Goal: Information Seeking & Learning: Get advice/opinions

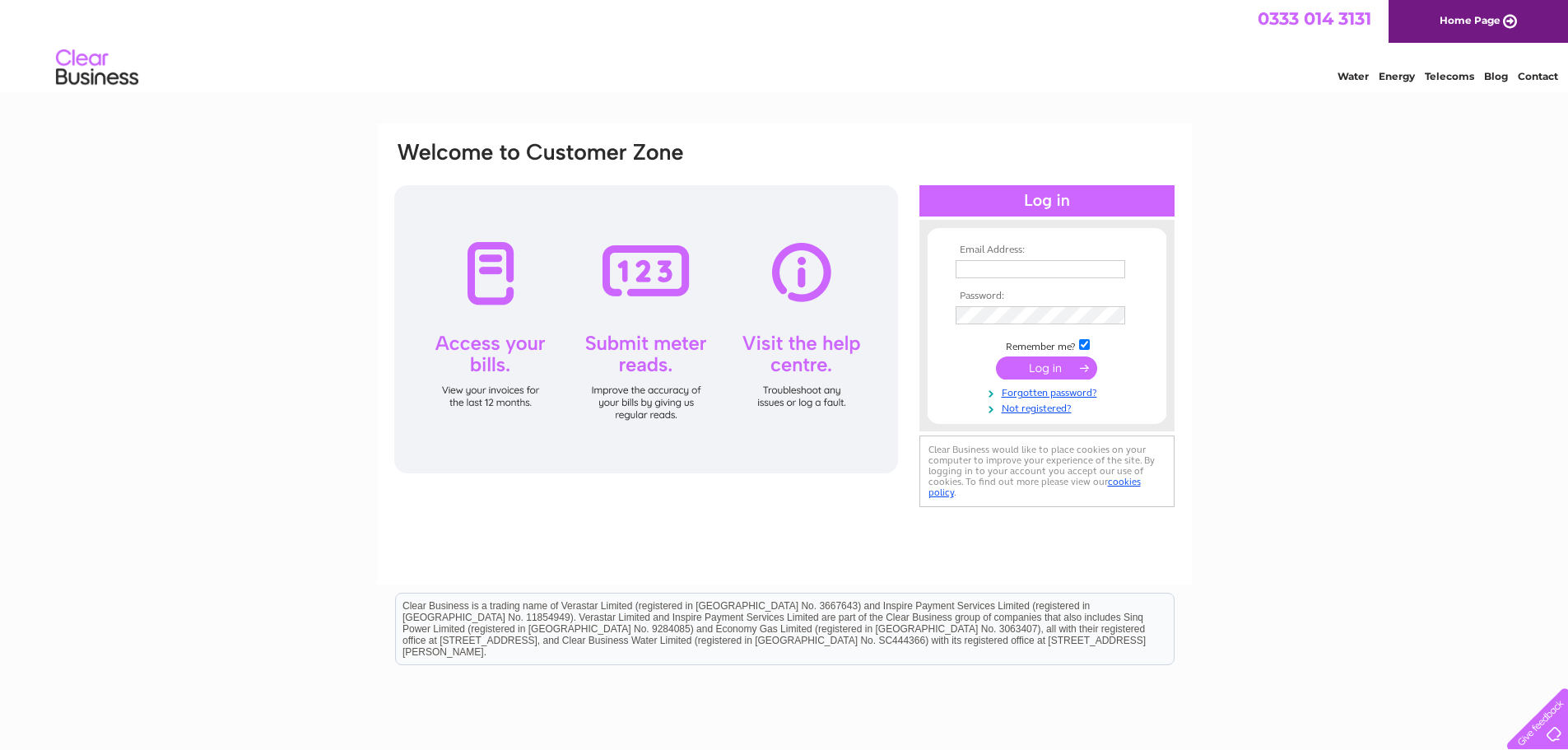
type input "info@studiocarpentry.co.uk"
click at [1073, 362] on input "submit" at bounding box center [1047, 368] width 101 height 23
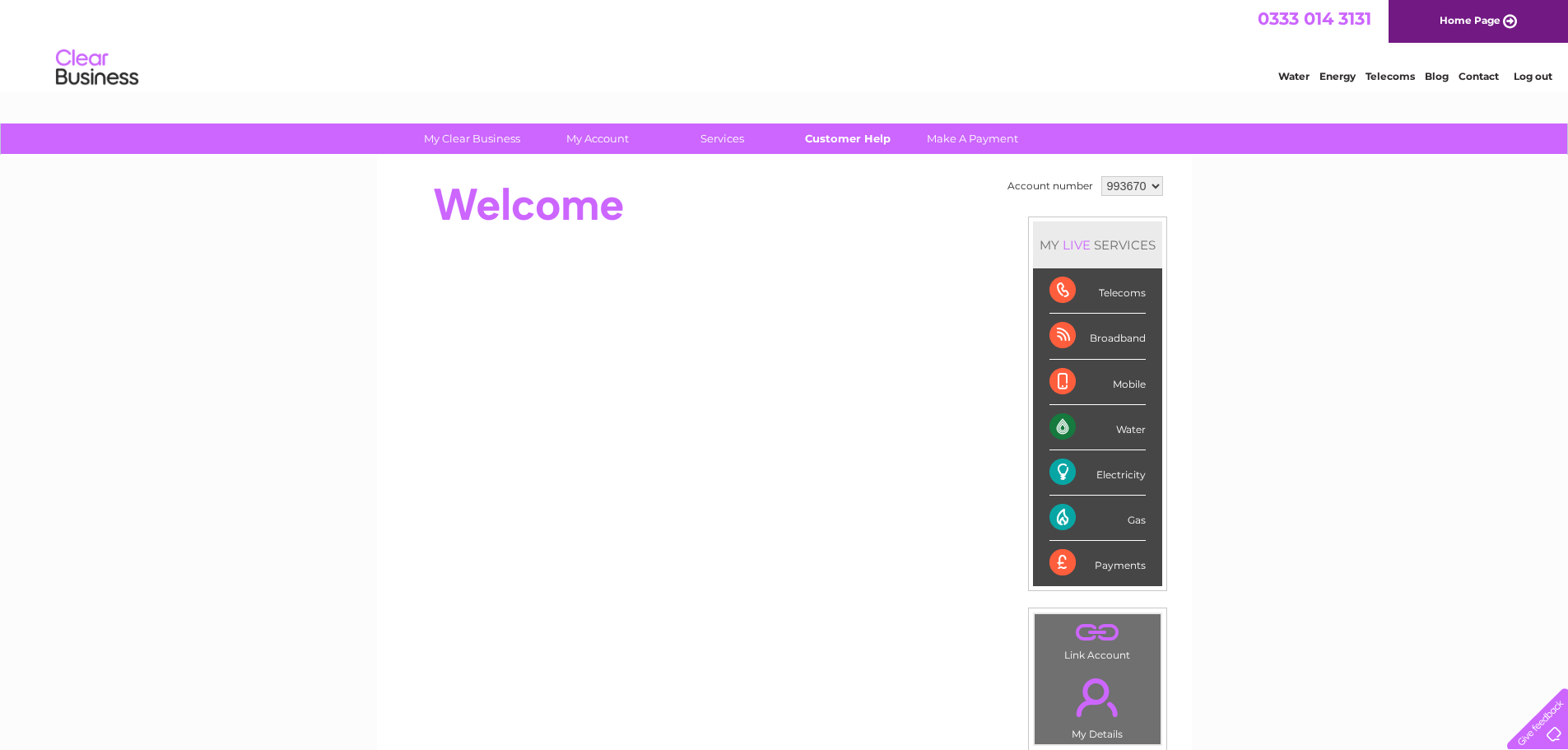
click at [864, 134] on link "Customer Help" at bounding box center [847, 139] width 136 height 31
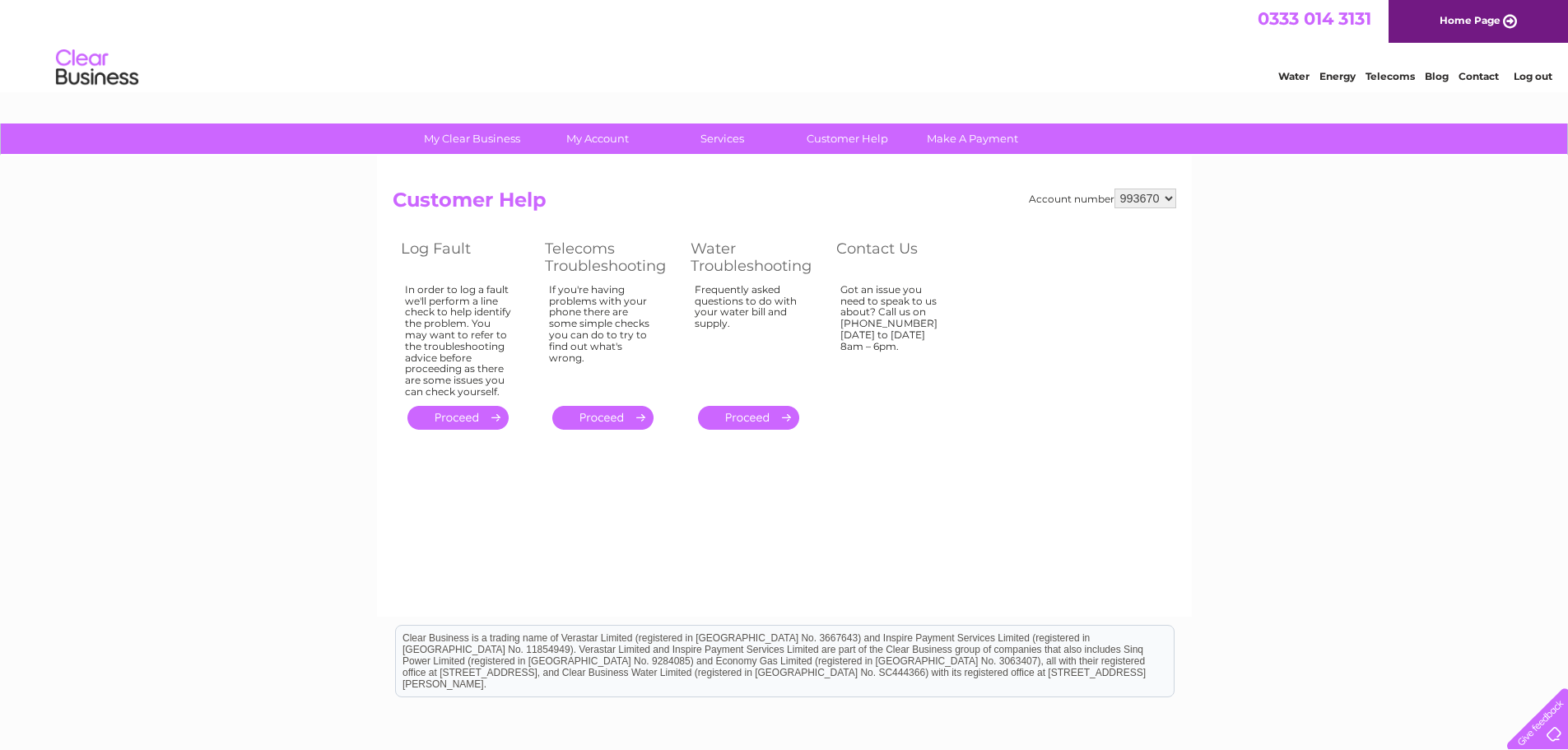
click at [1134, 201] on select "993670" at bounding box center [1146, 198] width 62 height 20
